Goal: Navigation & Orientation: Find specific page/section

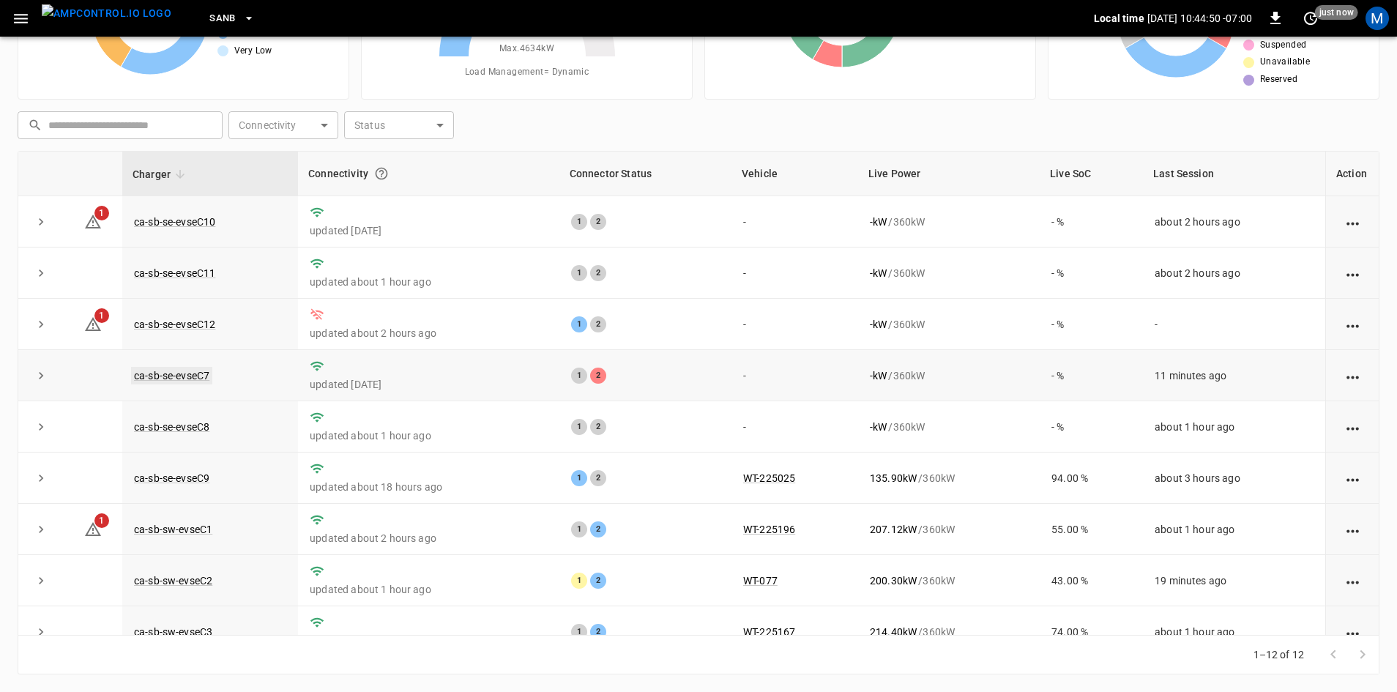
click at [185, 372] on link "ca-sb-se-evseC7" at bounding box center [171, 376] width 81 height 18
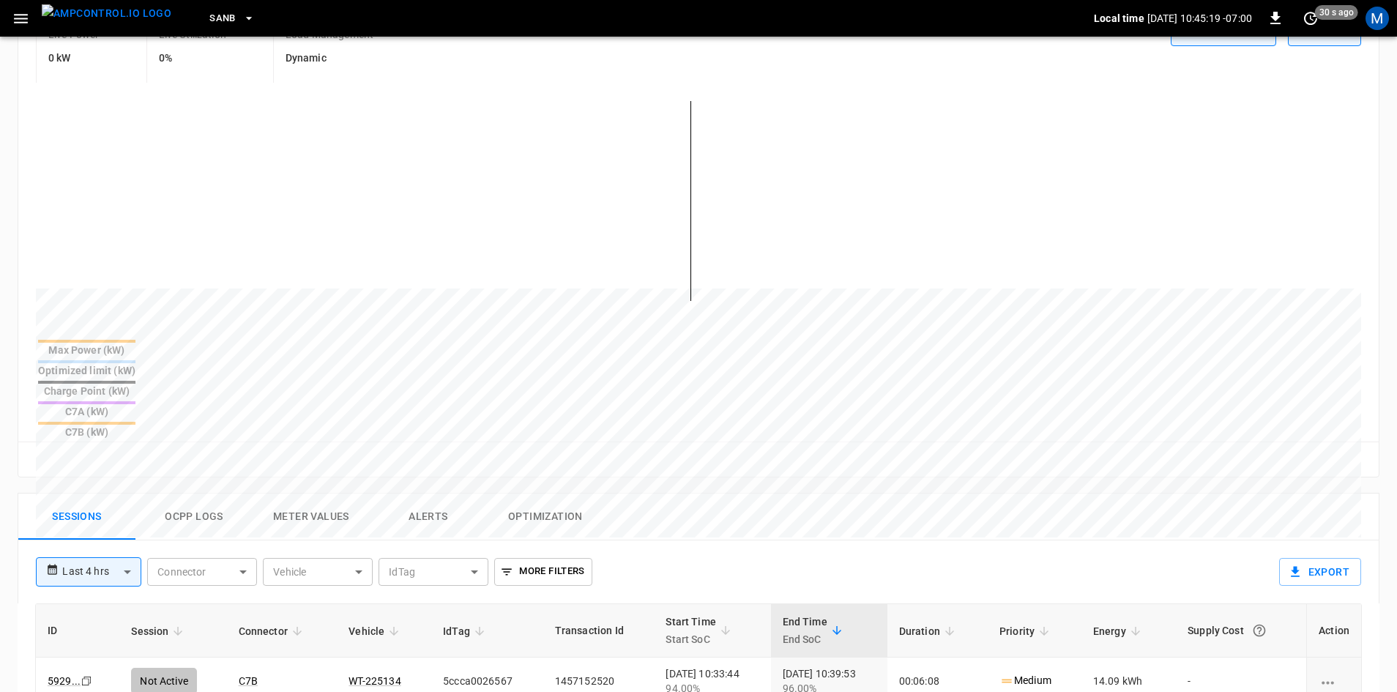
scroll to position [13, 0]
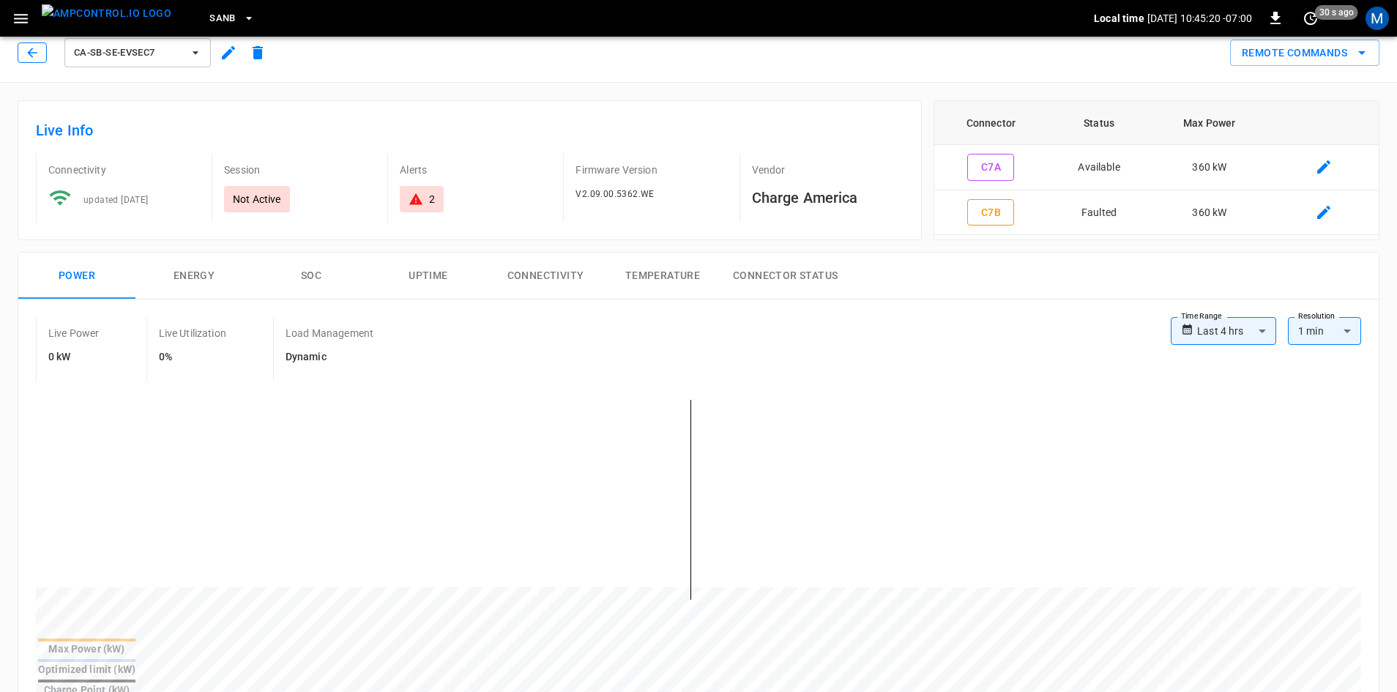
click at [44, 48] on button "button" at bounding box center [32, 52] width 29 height 20
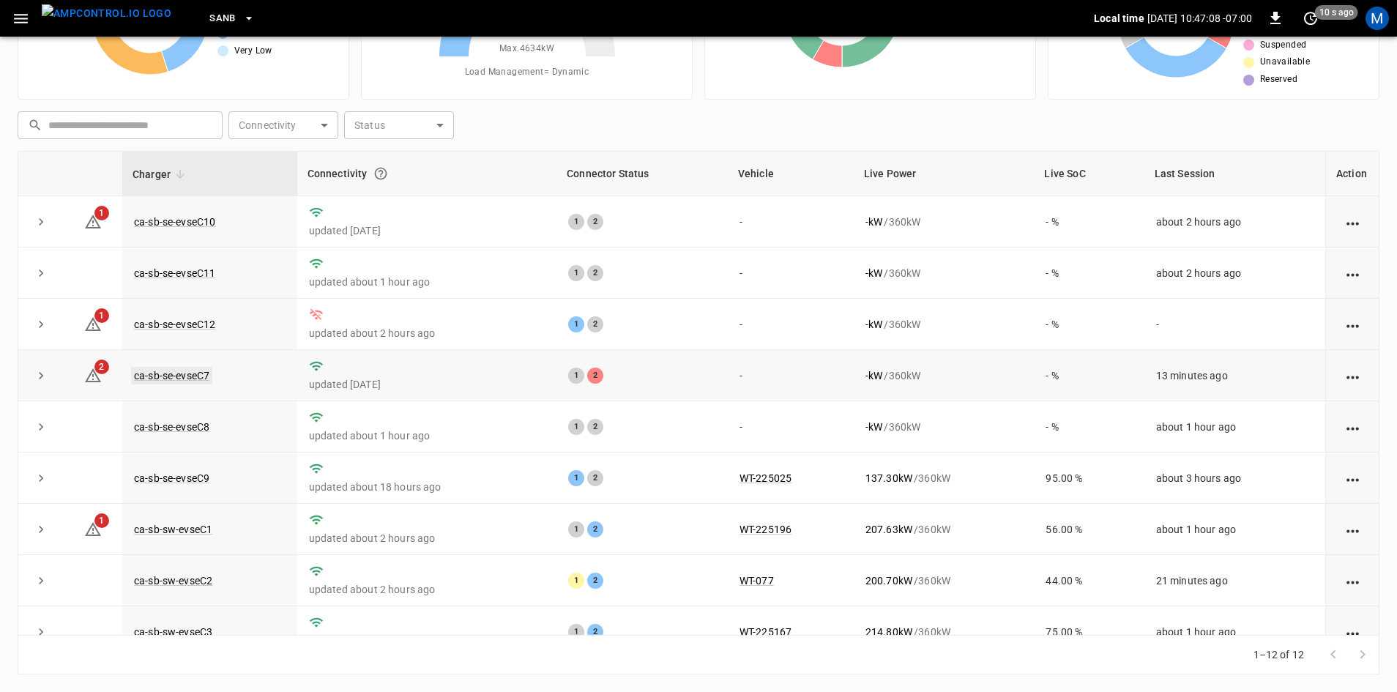
click at [205, 377] on link "ca-sb-se-evseC7" at bounding box center [171, 376] width 81 height 18
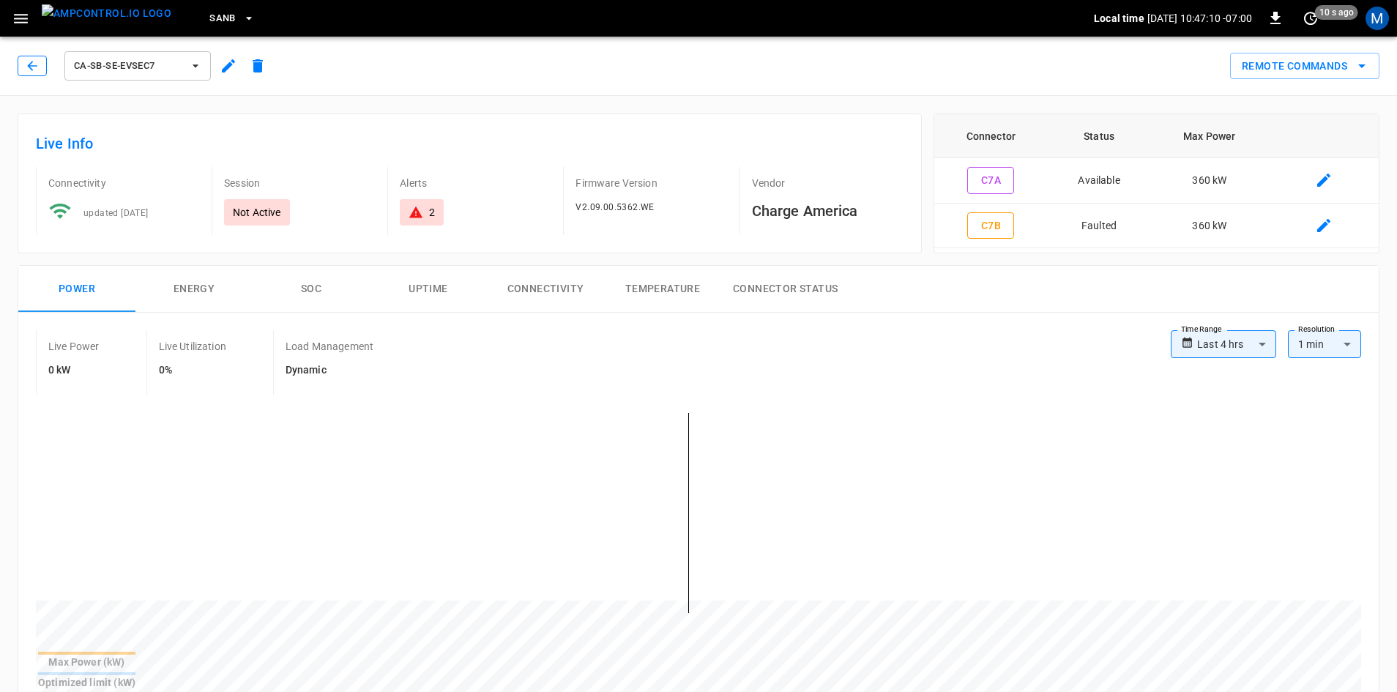
click at [31, 64] on icon "button" at bounding box center [32, 66] width 10 height 10
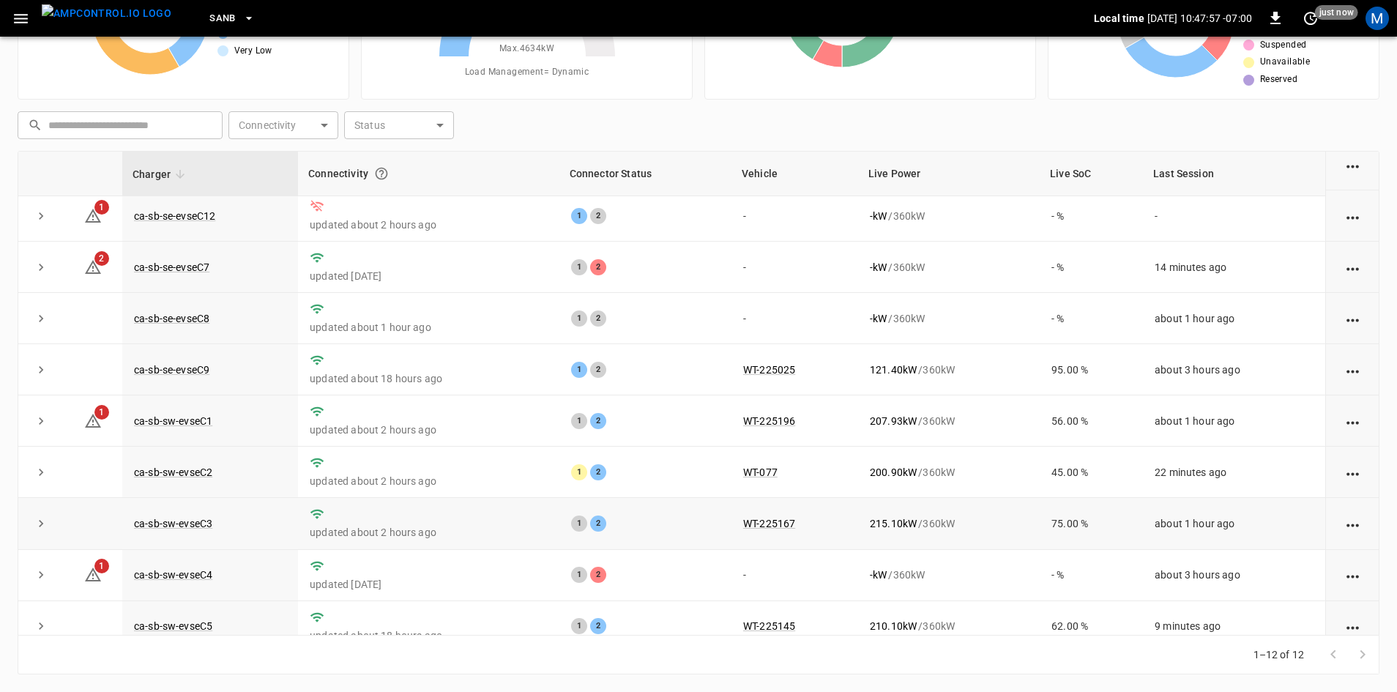
scroll to position [185, 0]
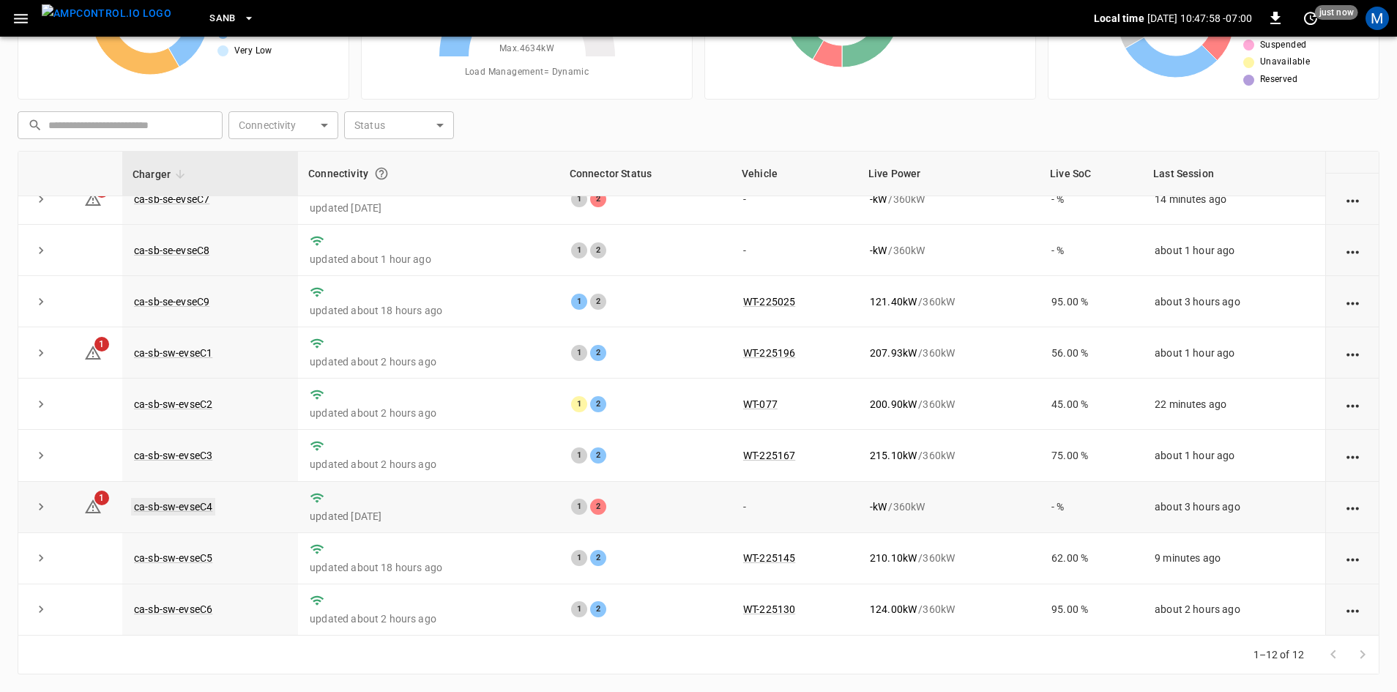
click at [146, 510] on link "ca-sb-sw-evseC4" at bounding box center [173, 507] width 84 height 18
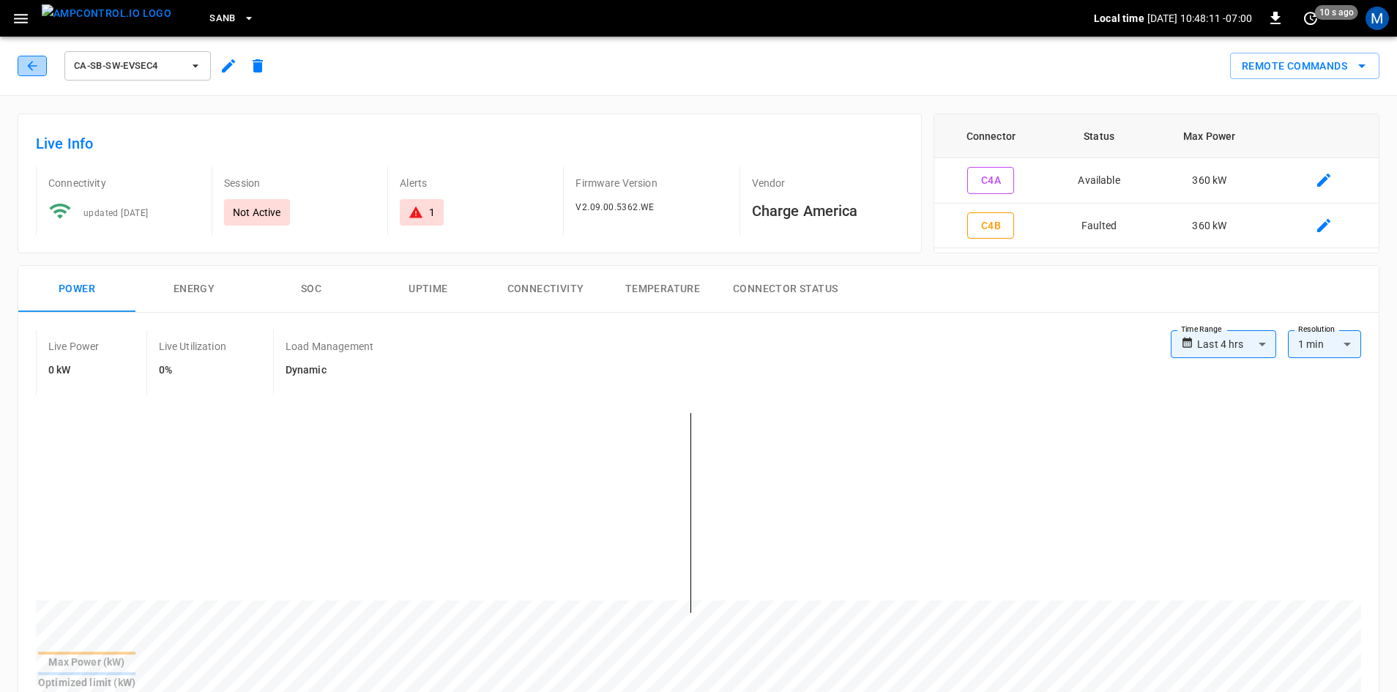
click at [36, 64] on icon "button" at bounding box center [32, 66] width 15 height 15
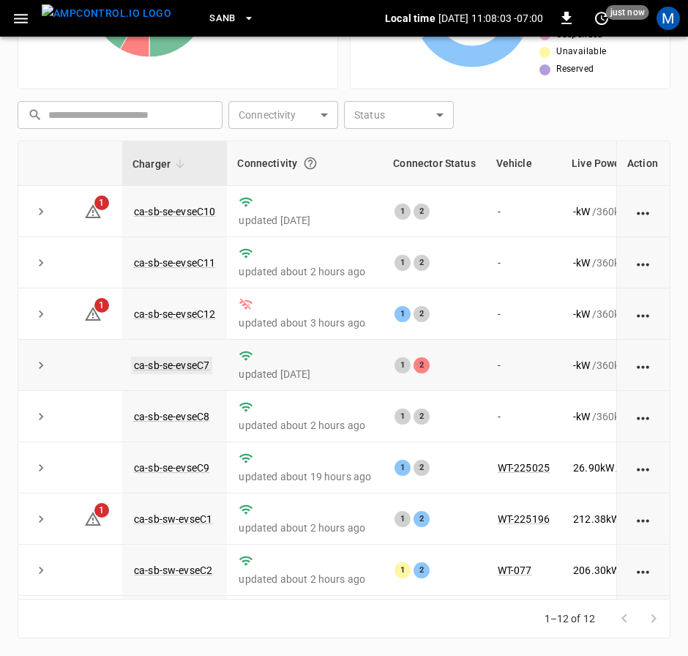
click at [198, 367] on link "ca-sb-se-evseC7" at bounding box center [171, 366] width 81 height 18
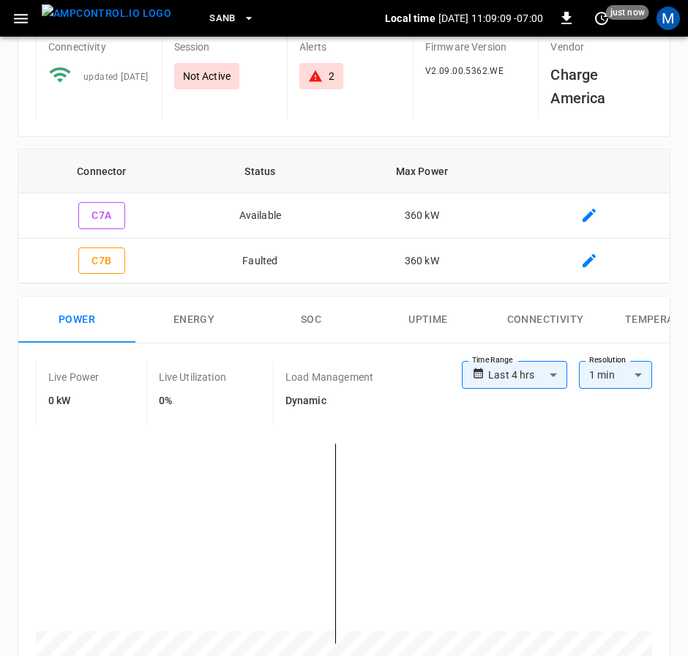
scroll to position [29, 0]
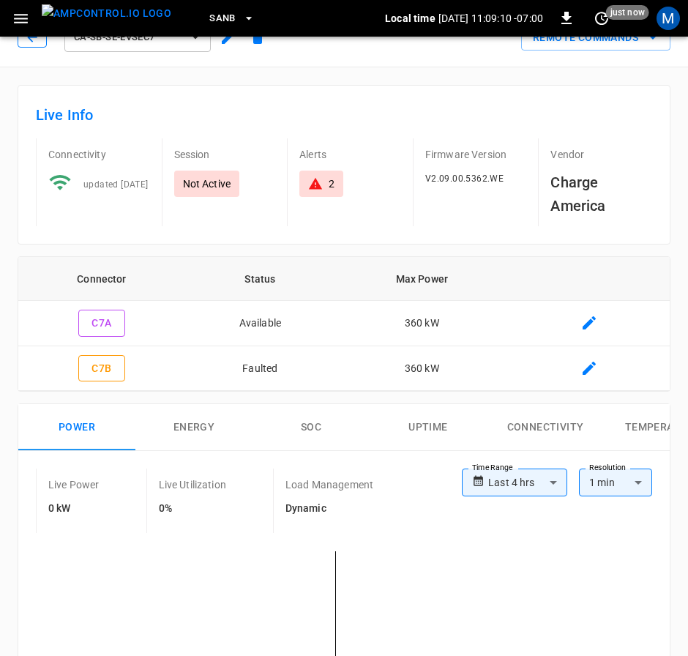
click at [24, 45] on button "button" at bounding box center [32, 37] width 29 height 20
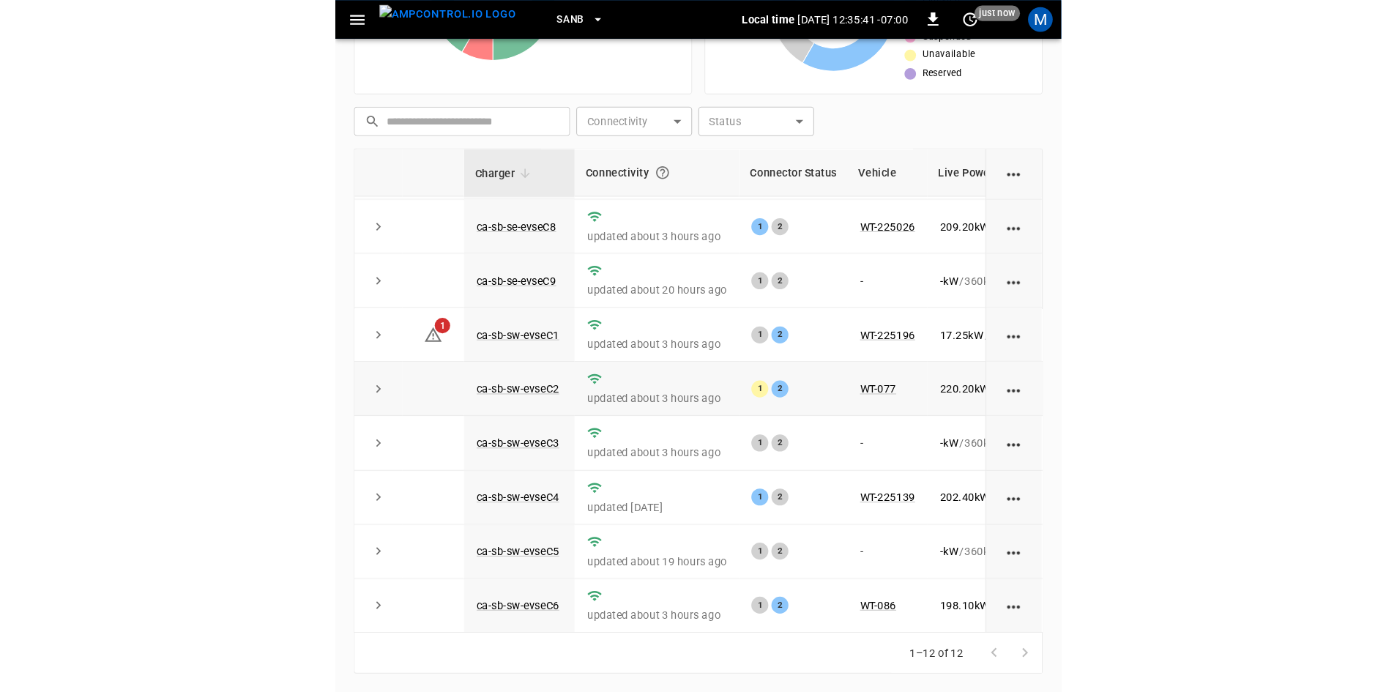
scroll to position [185, 0]
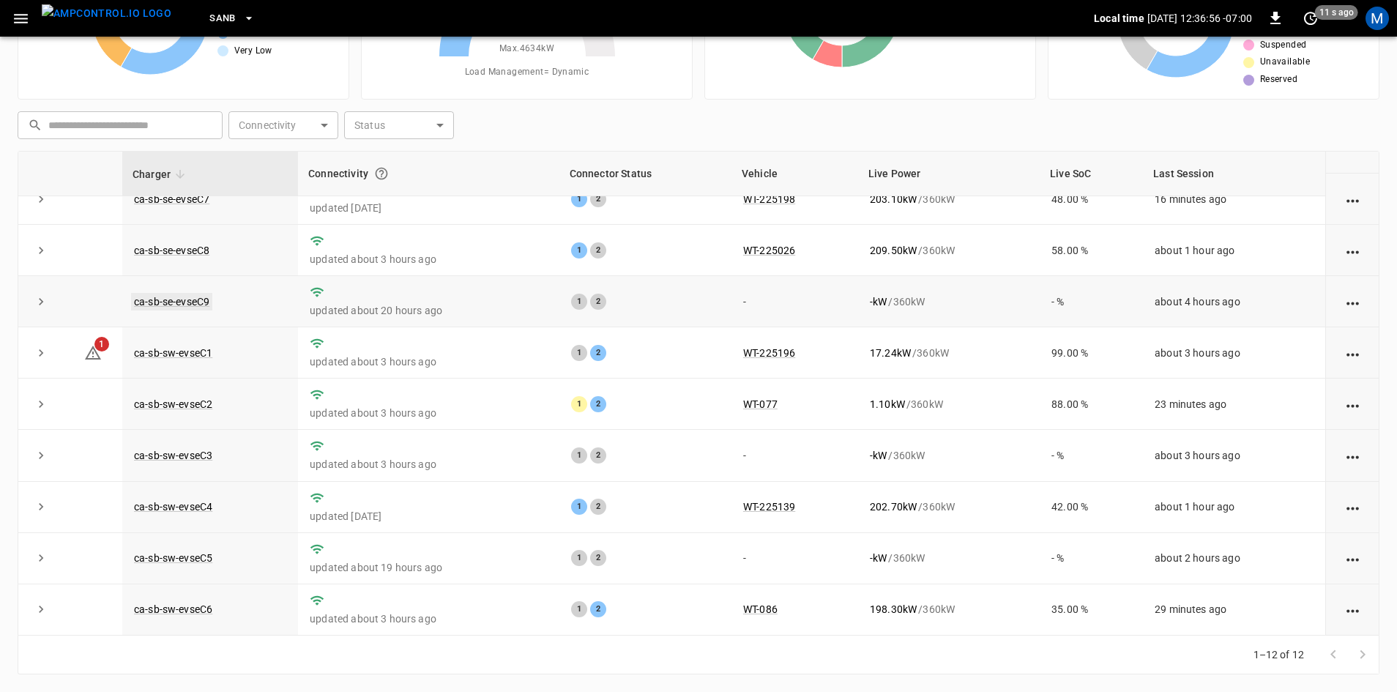
click at [189, 296] on link "ca-sb-se-evseC9" at bounding box center [171, 302] width 81 height 18
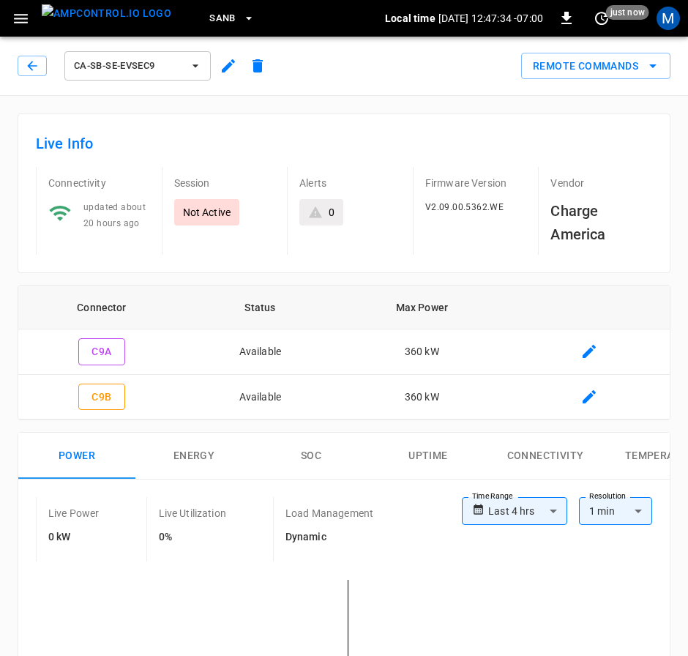
click at [34, 69] on icon "button" at bounding box center [32, 66] width 15 height 15
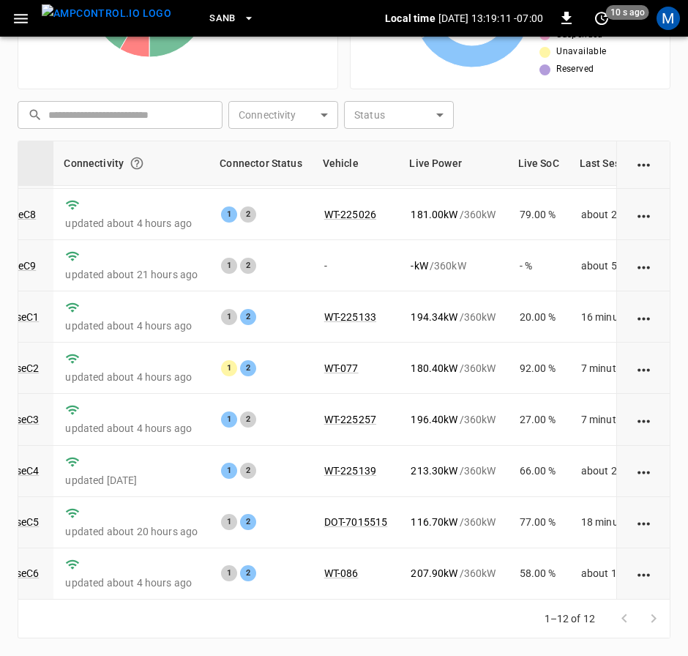
scroll to position [220, 174]
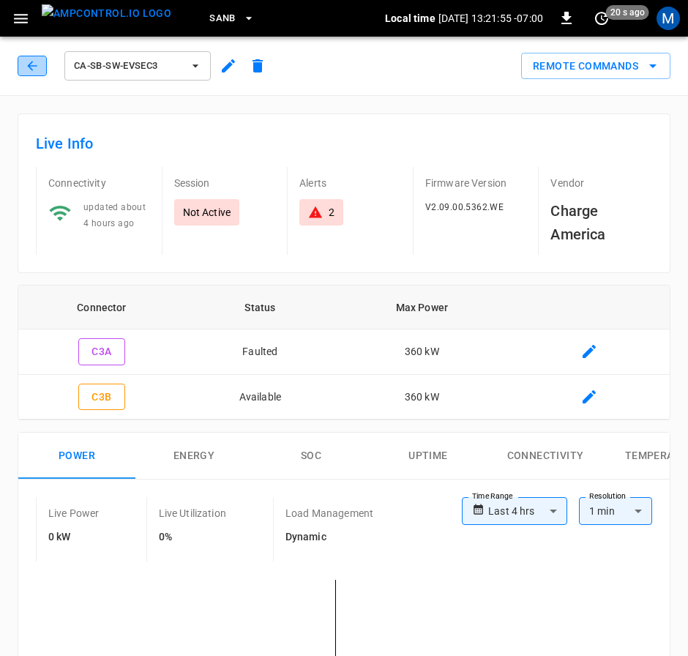
click at [43, 72] on button "button" at bounding box center [32, 66] width 29 height 20
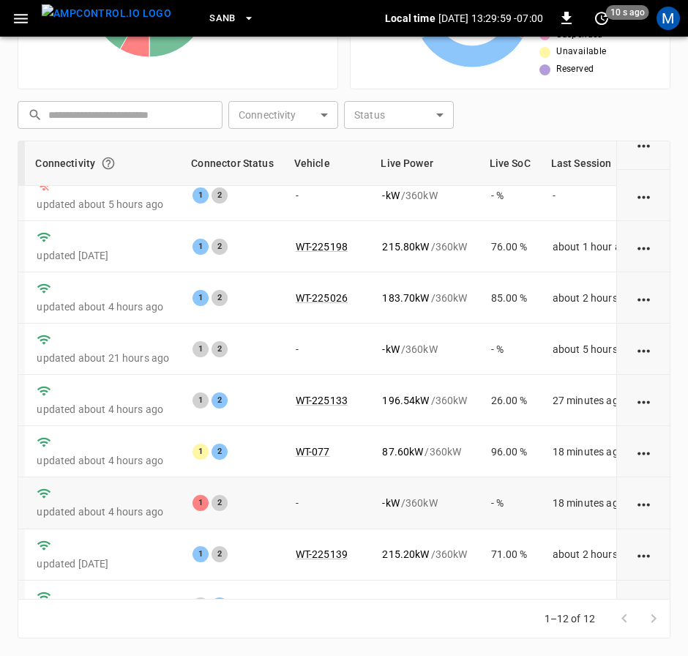
scroll to position [220, 202]
